Goal: Task Accomplishment & Management: Manage account settings

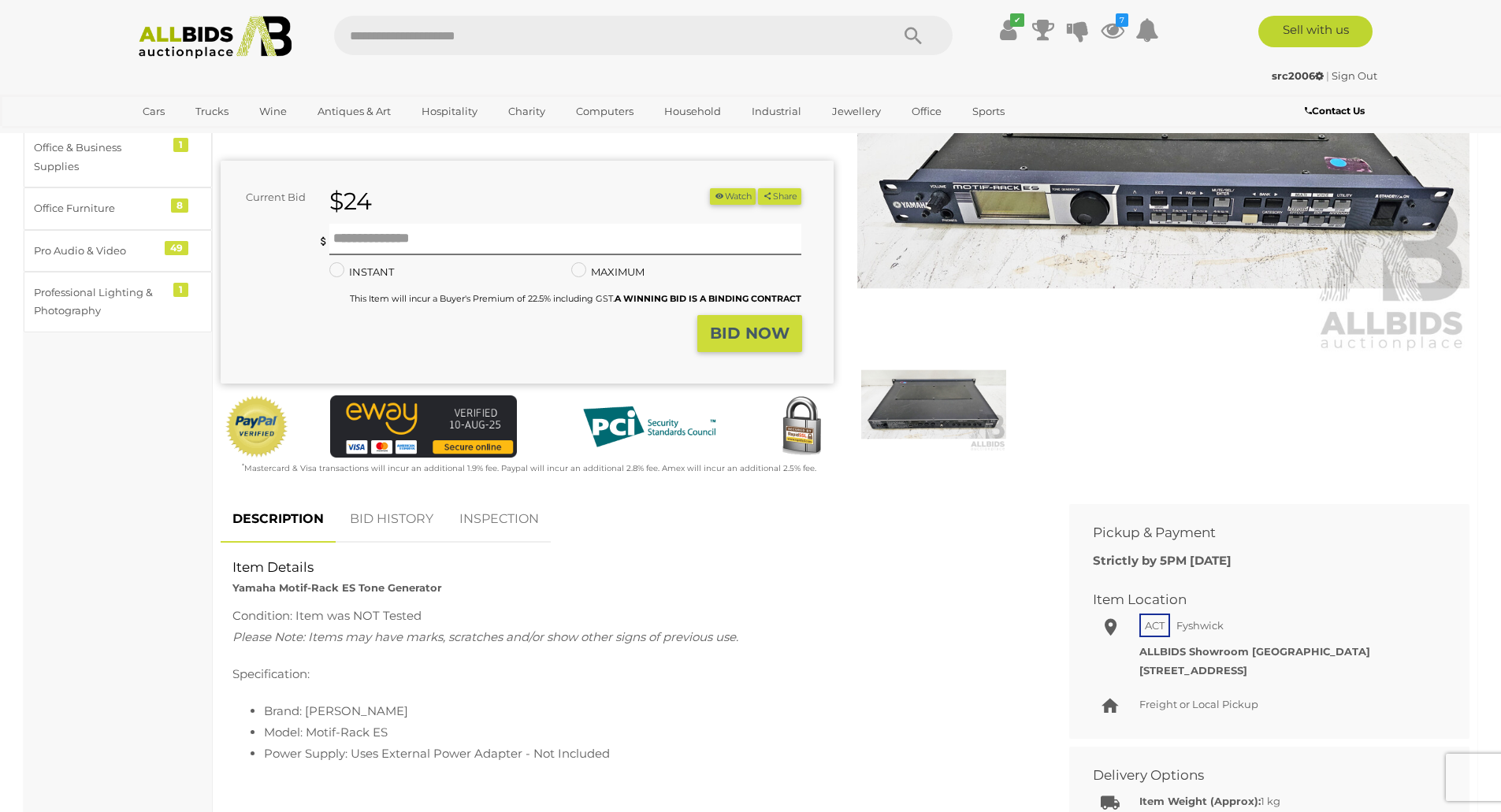
scroll to position [239, 0]
click at [728, 194] on button "Watch" at bounding box center [733, 195] width 46 height 16
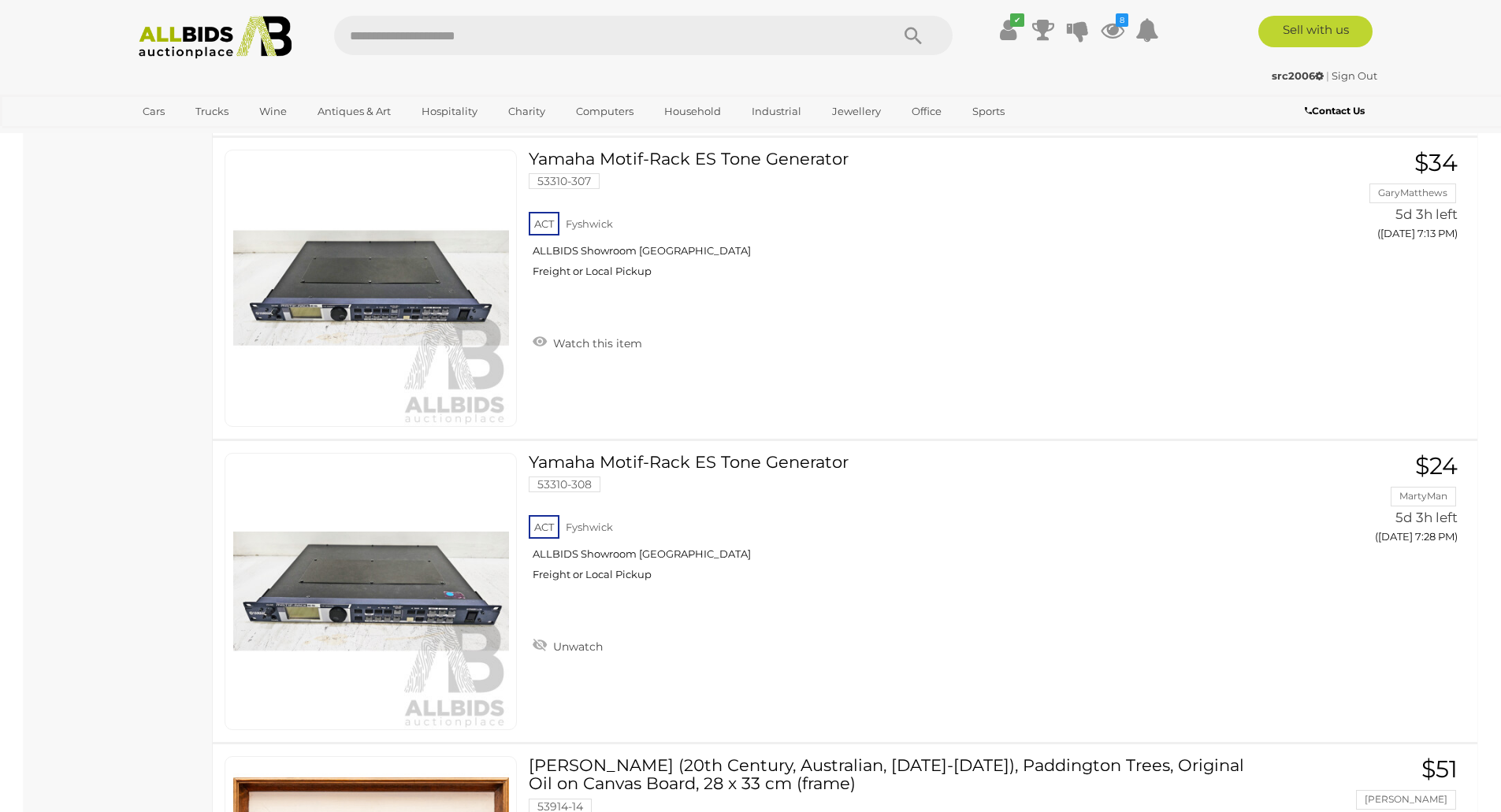
scroll to position [5826, 0]
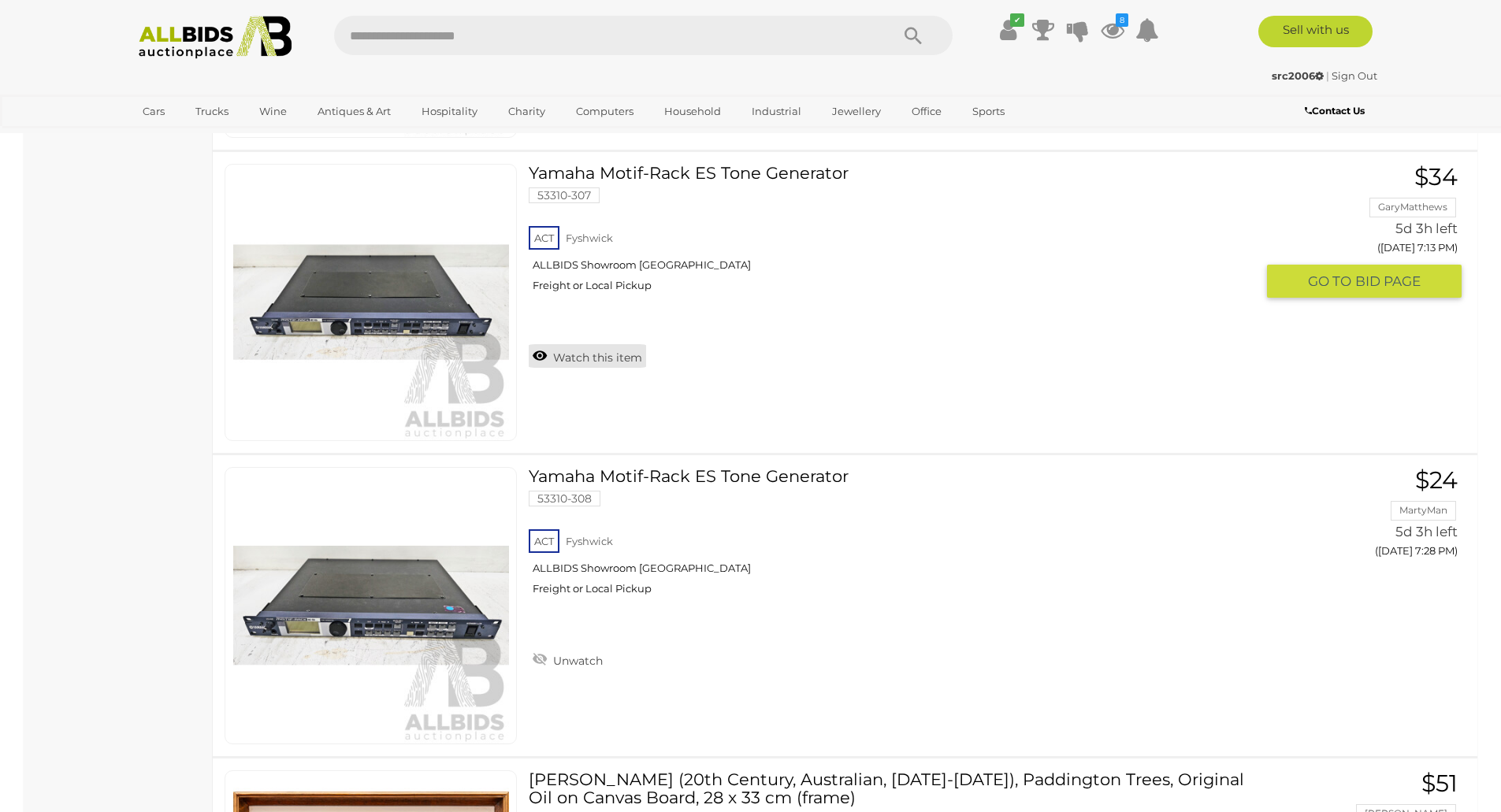
click at [598, 357] on link "Watch this item" at bounding box center [588, 356] width 117 height 24
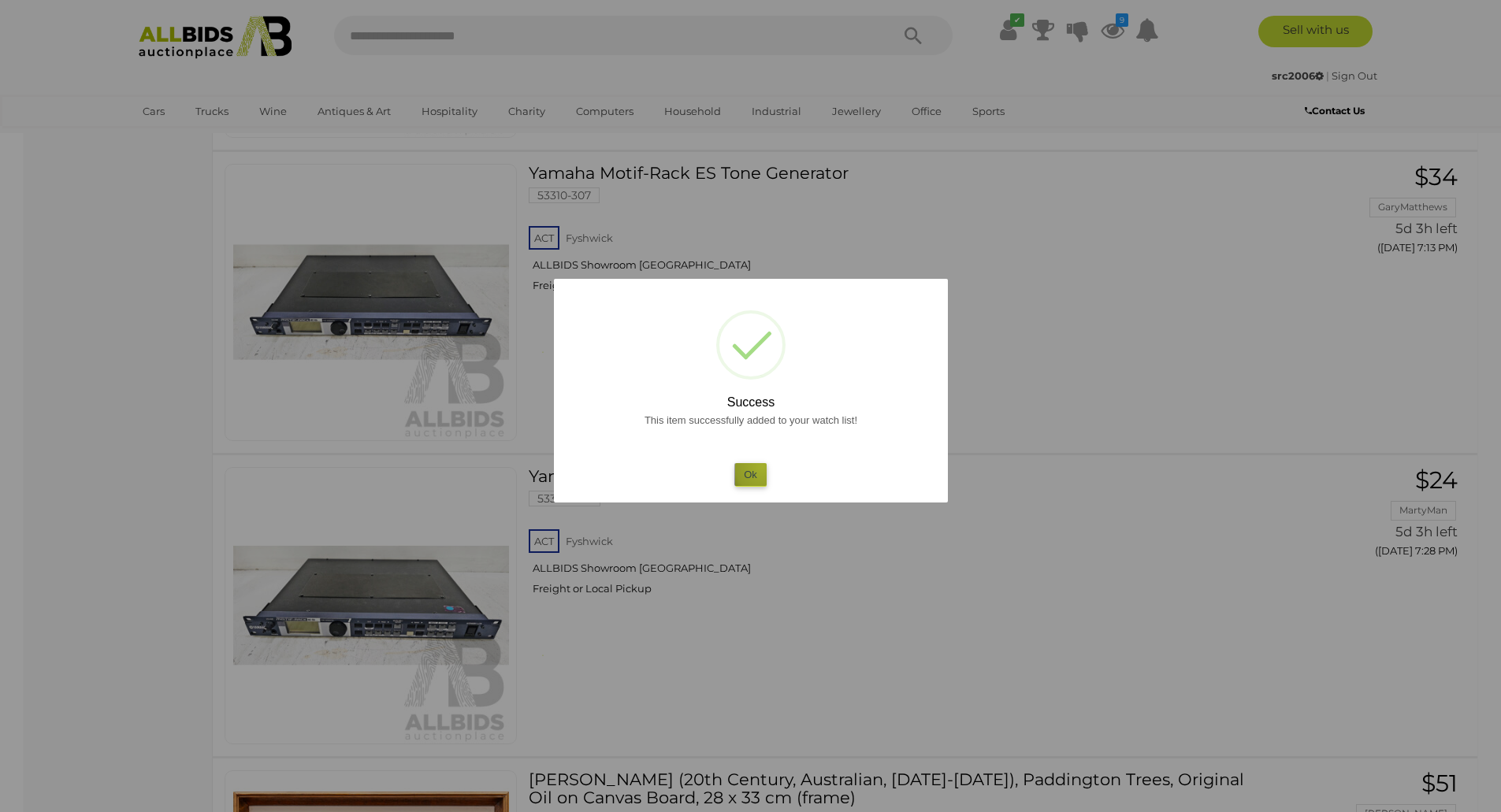
click at [763, 467] on button "Ok" at bounding box center [750, 475] width 33 height 23
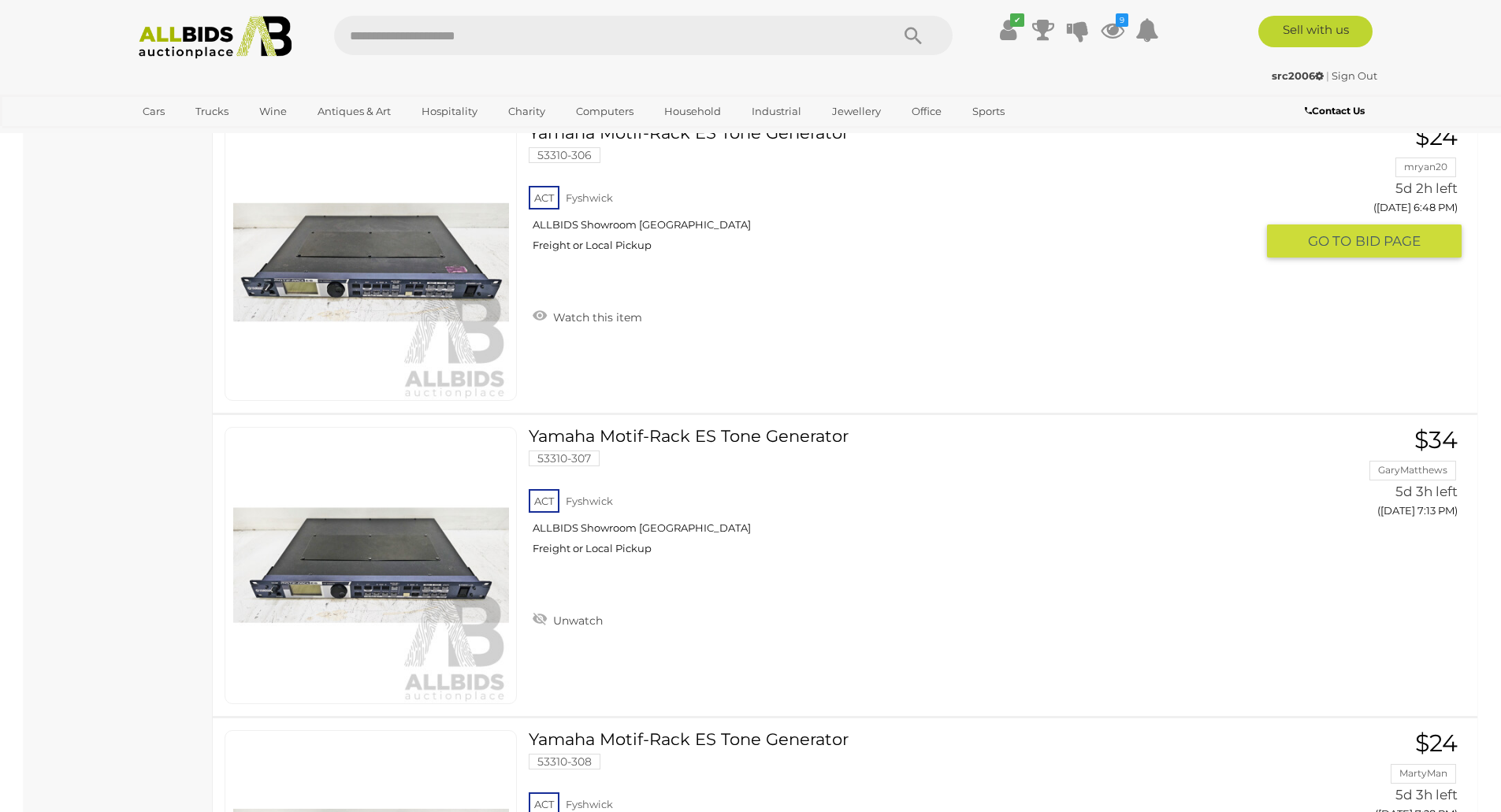
scroll to position [5563, 0]
click at [607, 319] on link "Watch this item" at bounding box center [588, 317] width 117 height 24
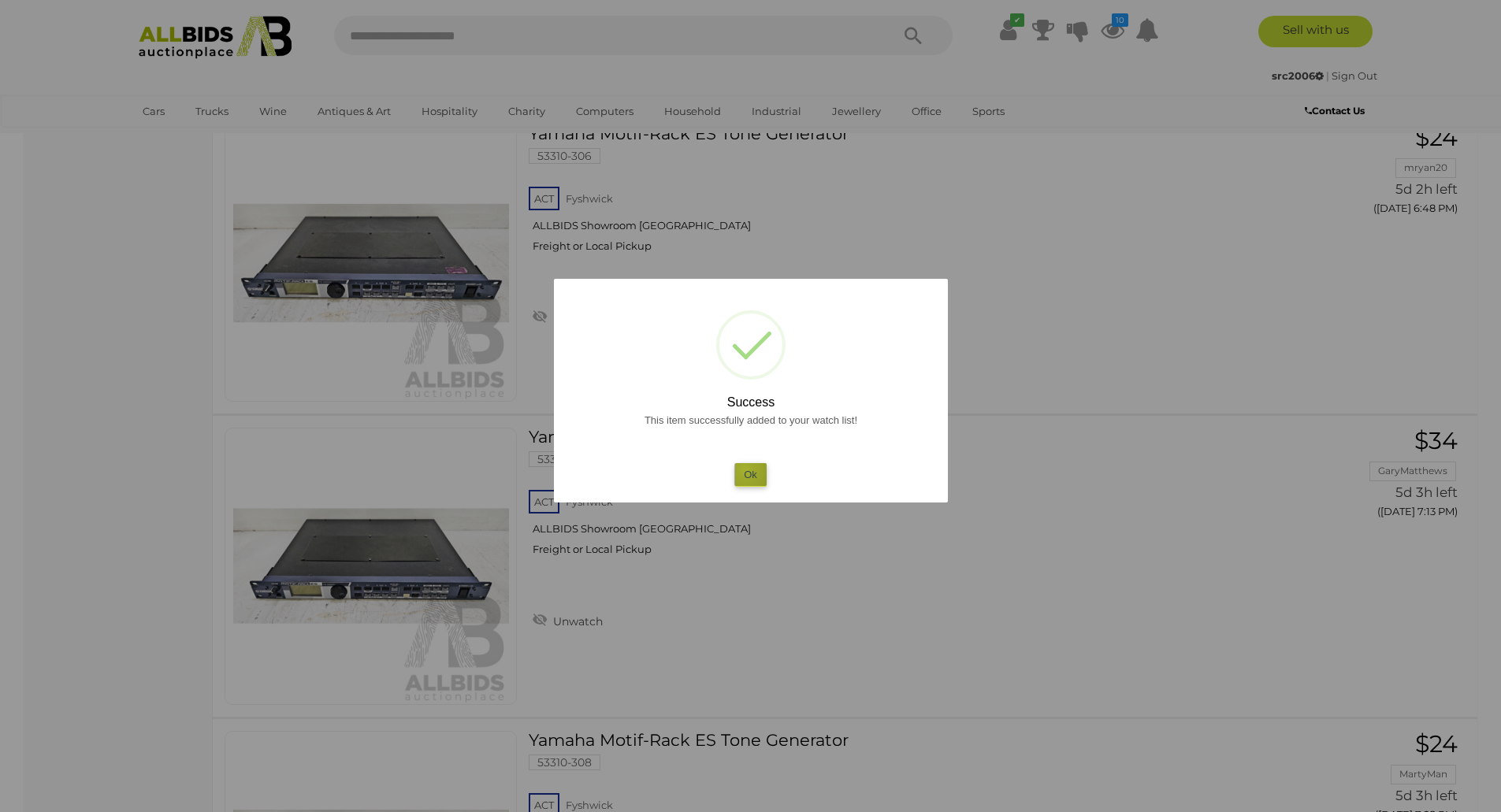
click at [746, 469] on button "Ok" at bounding box center [750, 475] width 33 height 23
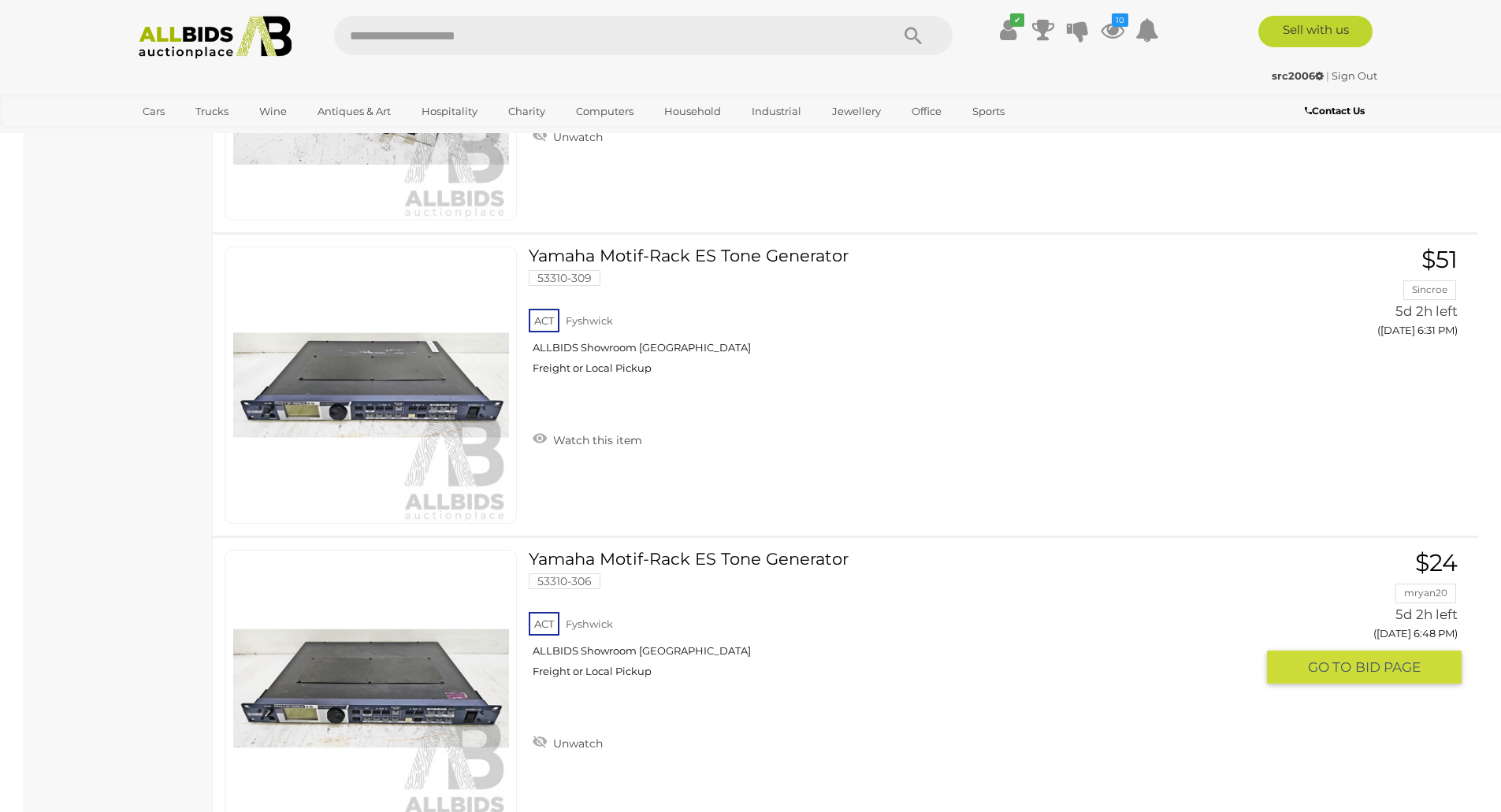
scroll to position [5114, 0]
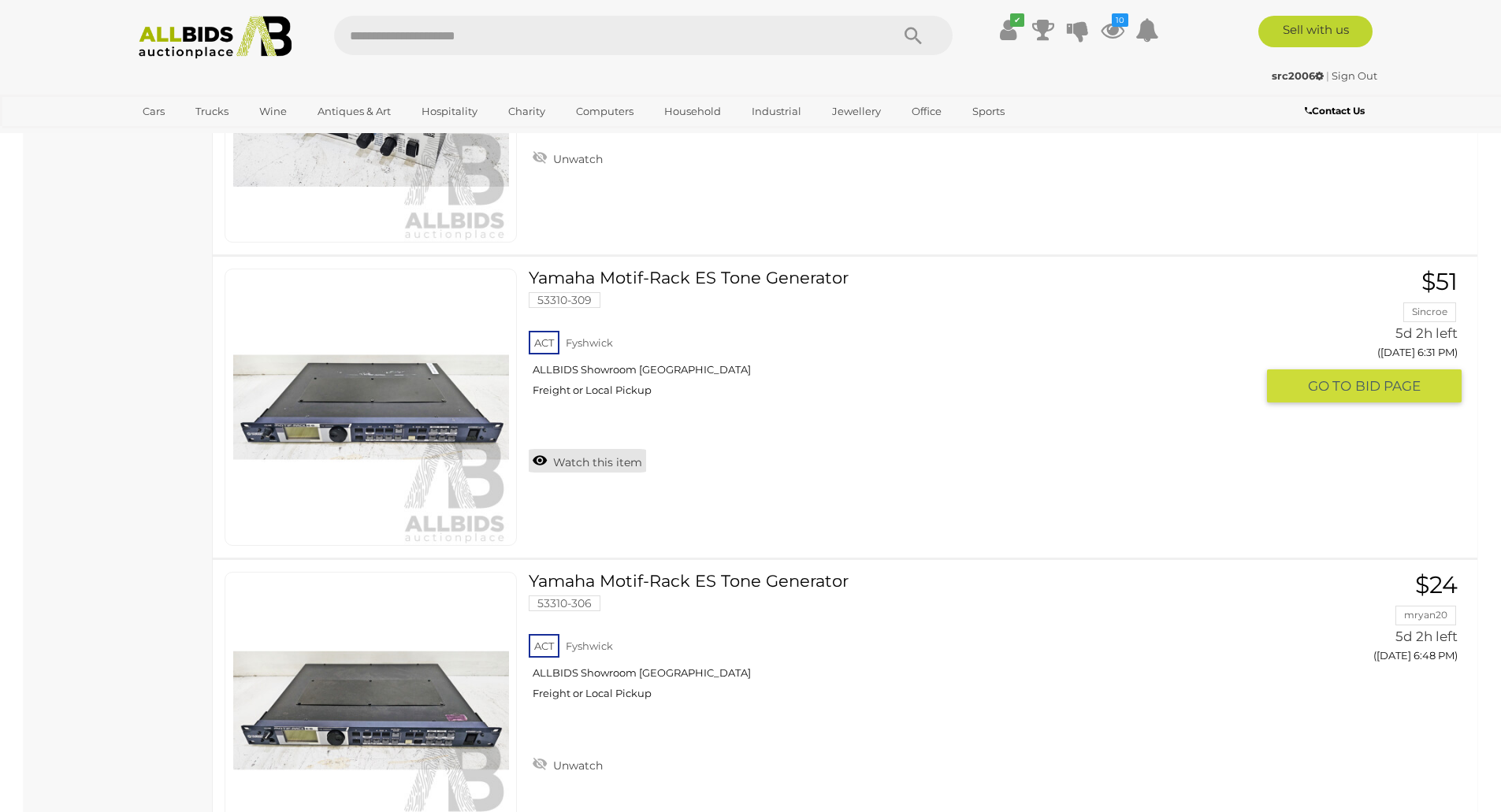
click at [601, 467] on link "Watch this item" at bounding box center [588, 461] width 117 height 24
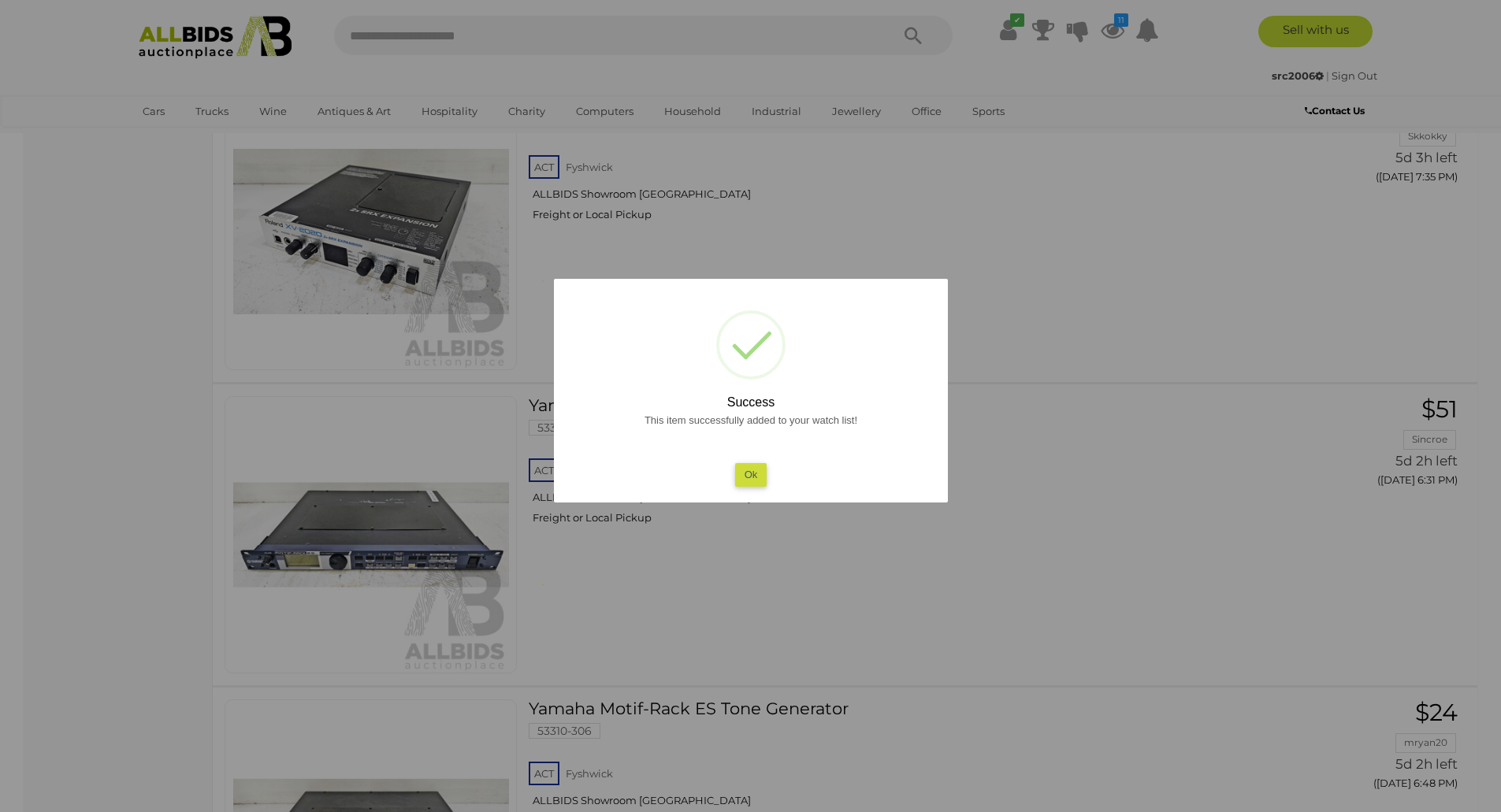
scroll to position [4986, 0]
drag, startPoint x: 601, startPoint y: 467, endPoint x: 760, endPoint y: 477, distance: 159.3
click at [760, 477] on button "Ok" at bounding box center [750, 475] width 33 height 23
